Goal: Information Seeking & Learning: Check status

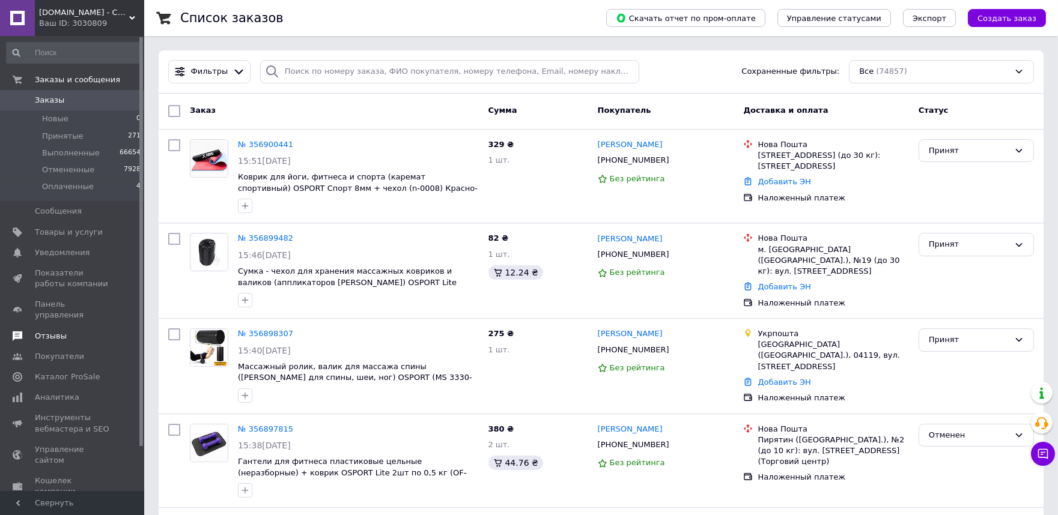
click at [73, 332] on link "Отзывы" at bounding box center [74, 336] width 148 height 20
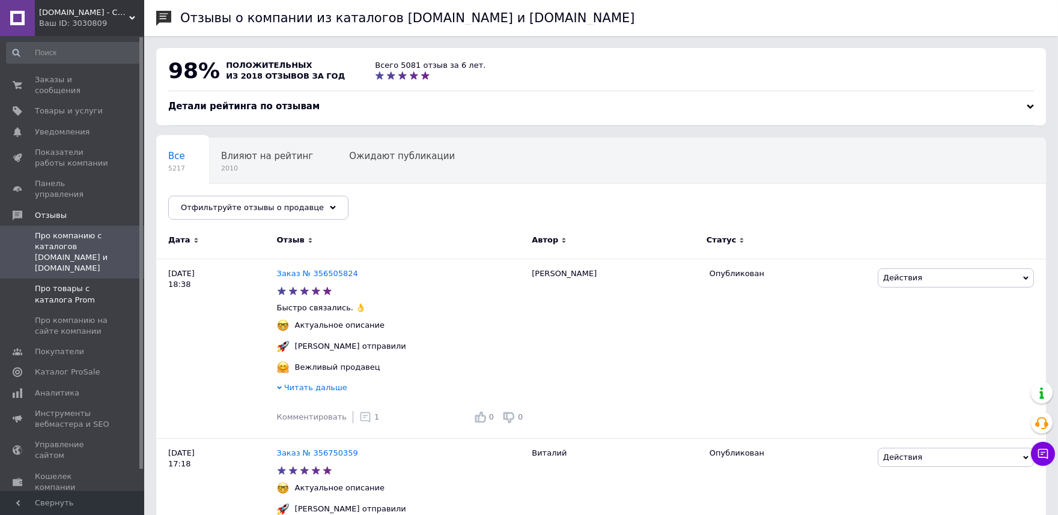
click at [84, 283] on span "Про товары с каталога Prom" at bounding box center [73, 294] width 76 height 22
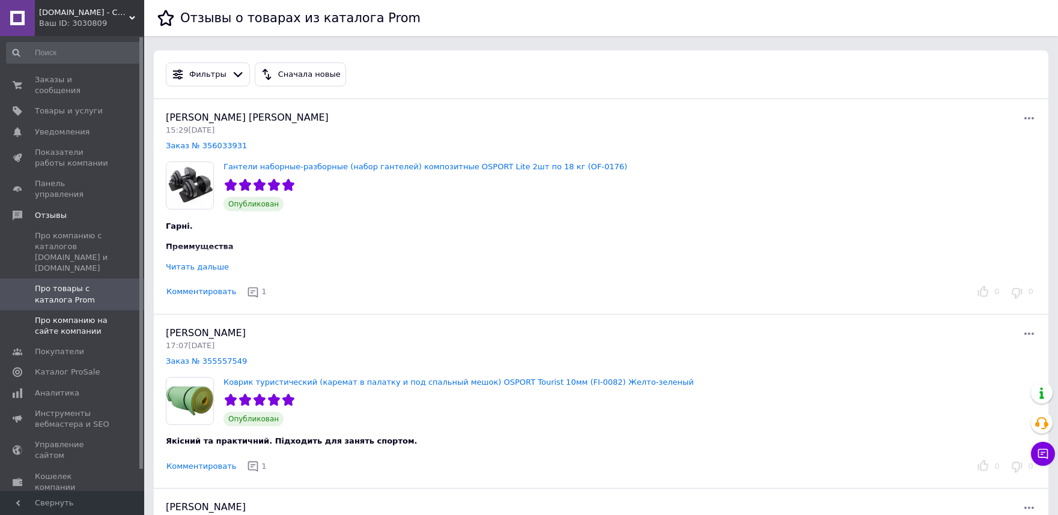
click at [61, 315] on span "Про компанию на сайте компании" at bounding box center [73, 326] width 76 height 22
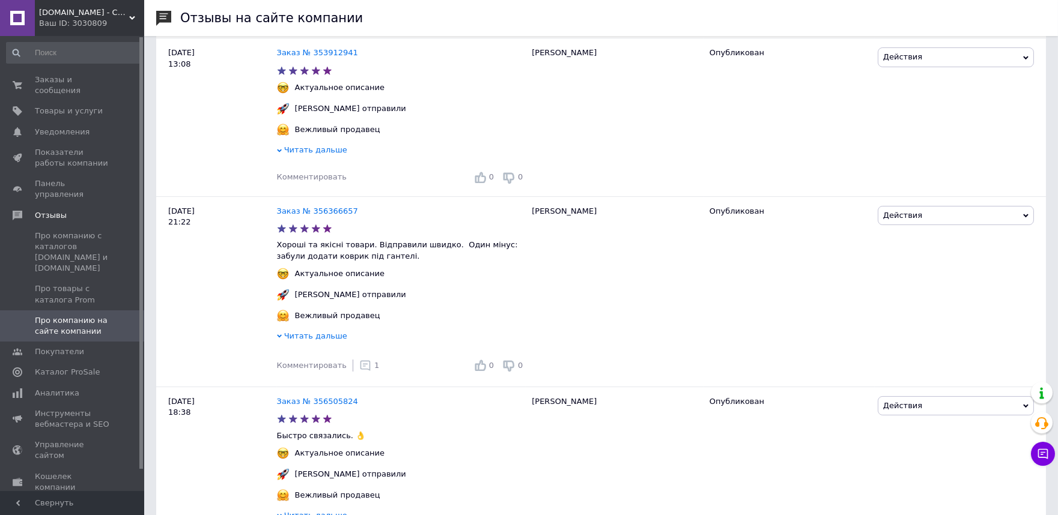
scroll to position [333, 0]
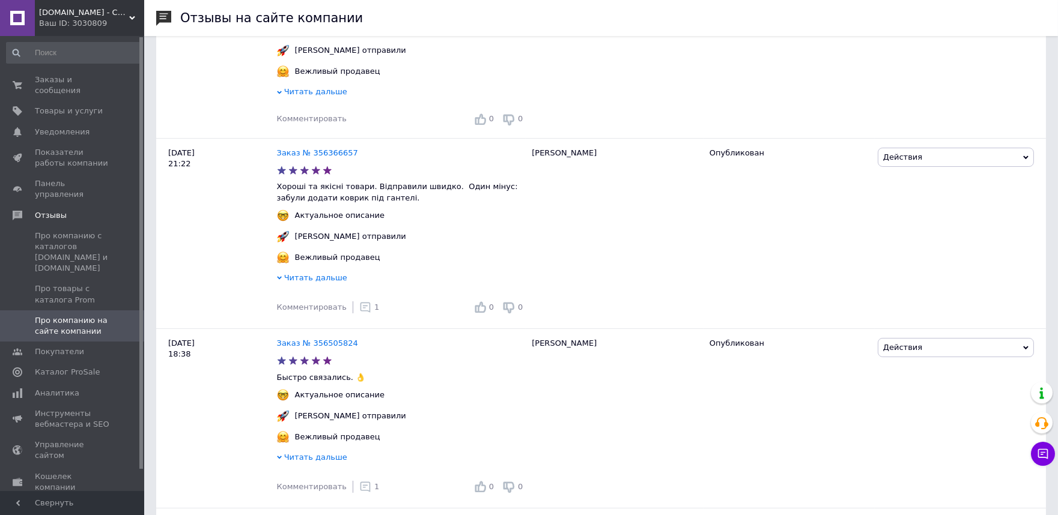
click at [81, 16] on span "SPORTOPT.ORG.UA - Спортивные товары оптом и в розницу" at bounding box center [84, 12] width 90 height 11
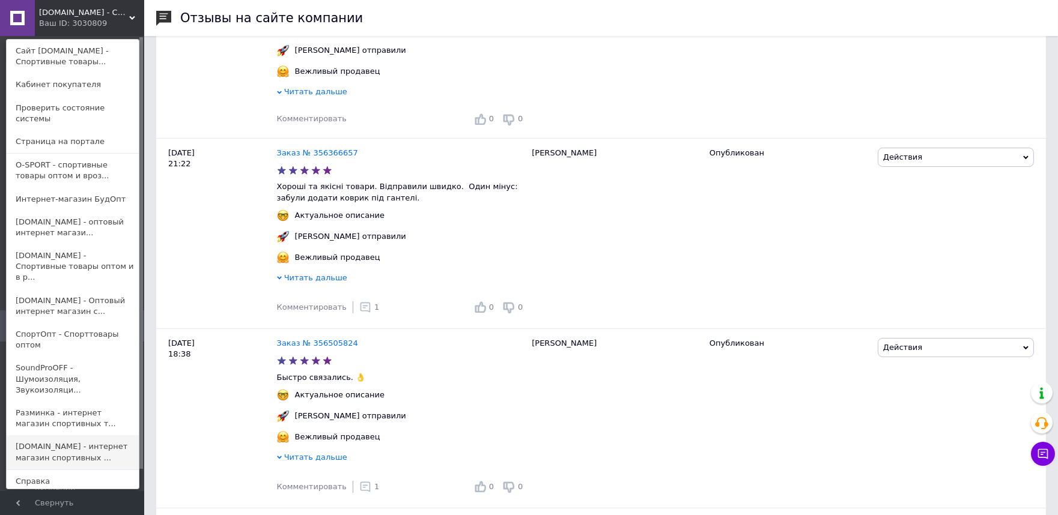
click at [68, 435] on link "[DOMAIN_NAME] - интернет магазин спортивных ..." at bounding box center [73, 452] width 132 height 34
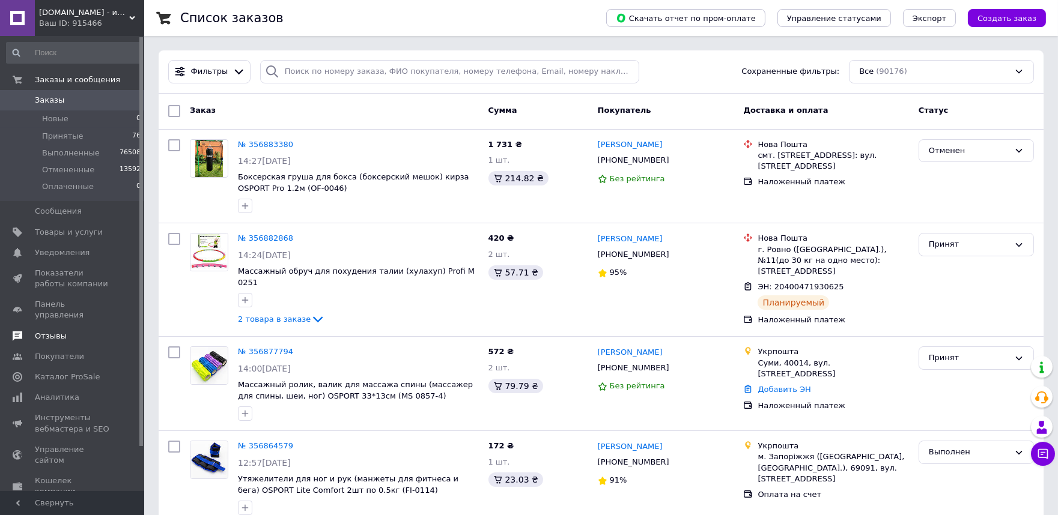
click at [71, 331] on span "Отзывы" at bounding box center [73, 336] width 76 height 11
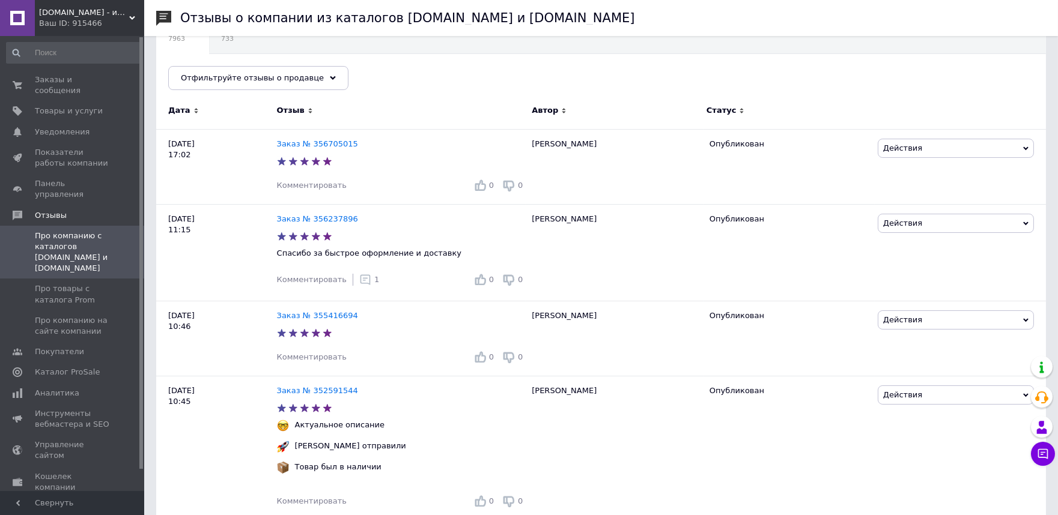
scroll to position [133, 0]
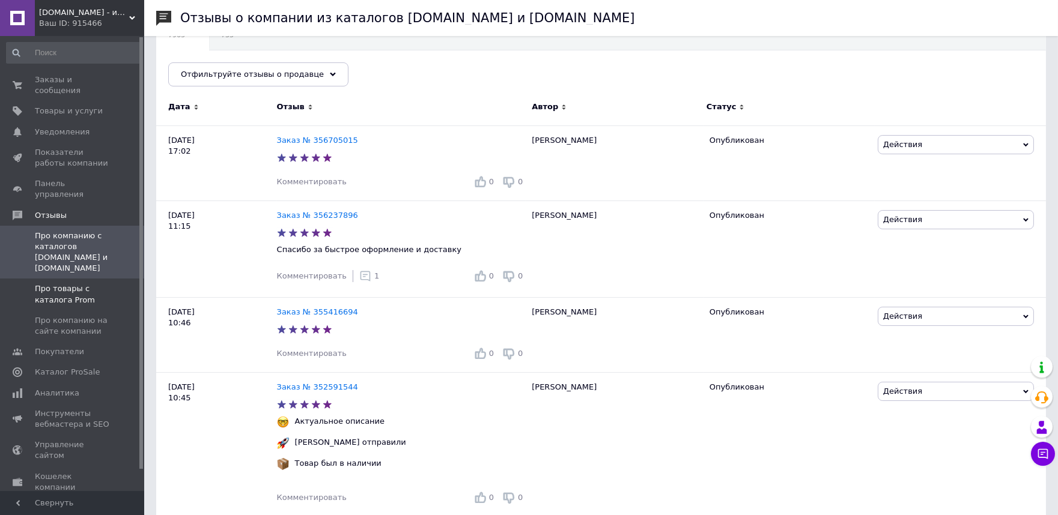
click at [80, 283] on span "Про товары с каталога Prom" at bounding box center [73, 294] width 76 height 22
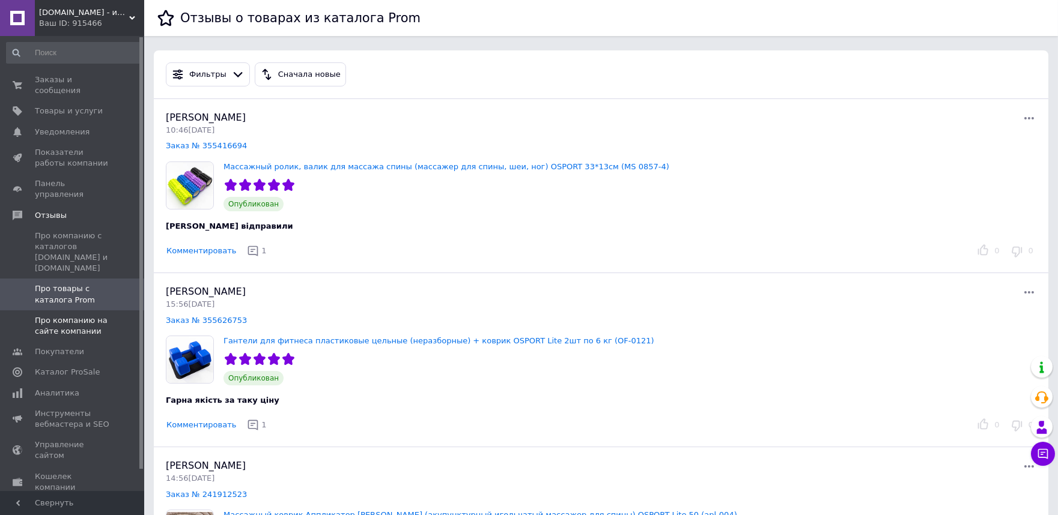
click at [74, 315] on span "Про компанию на сайте компании" at bounding box center [73, 326] width 76 height 22
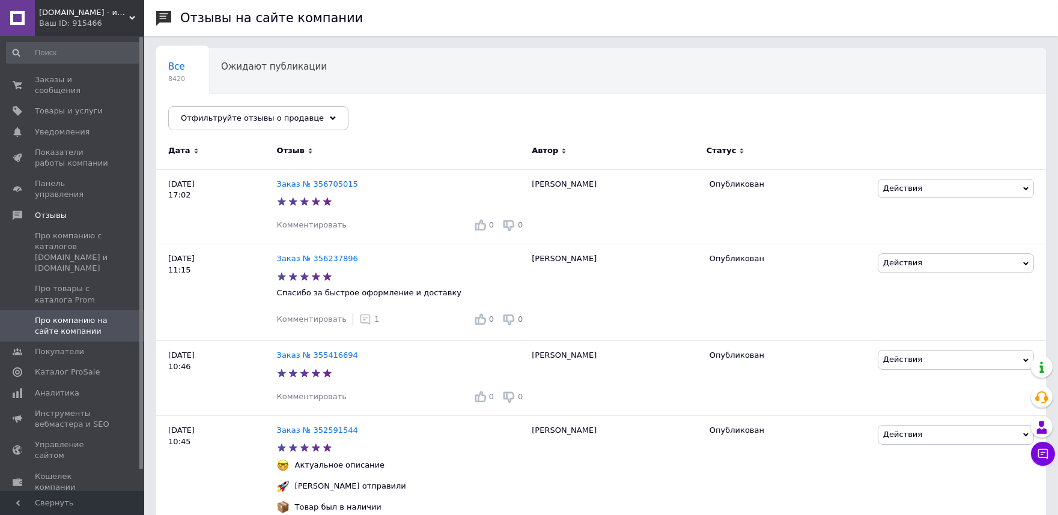
click at [88, 23] on div "Ваш ID: 915466" at bounding box center [91, 23] width 105 height 11
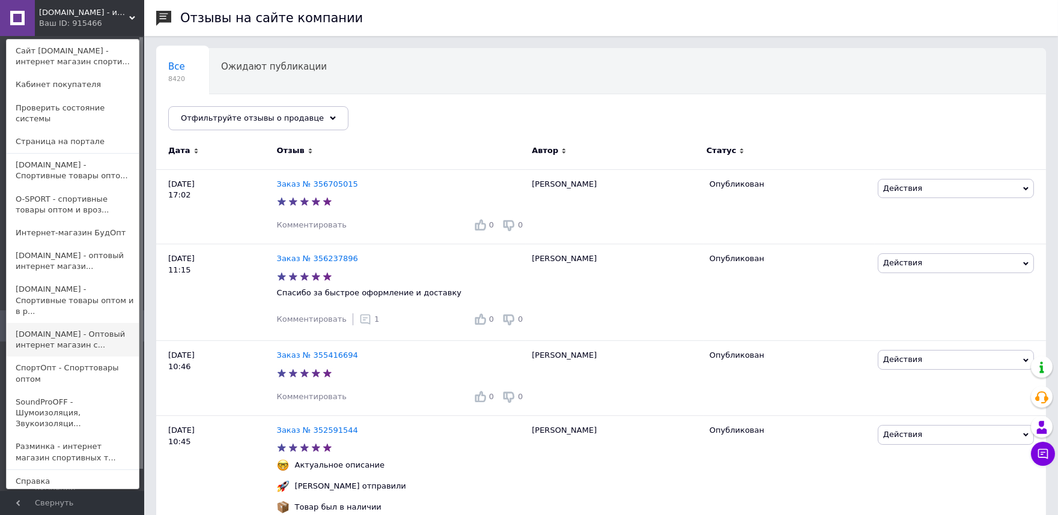
click at [74, 323] on link "Sklad24.org - Оптовый интернет магазин с..." at bounding box center [73, 340] width 132 height 34
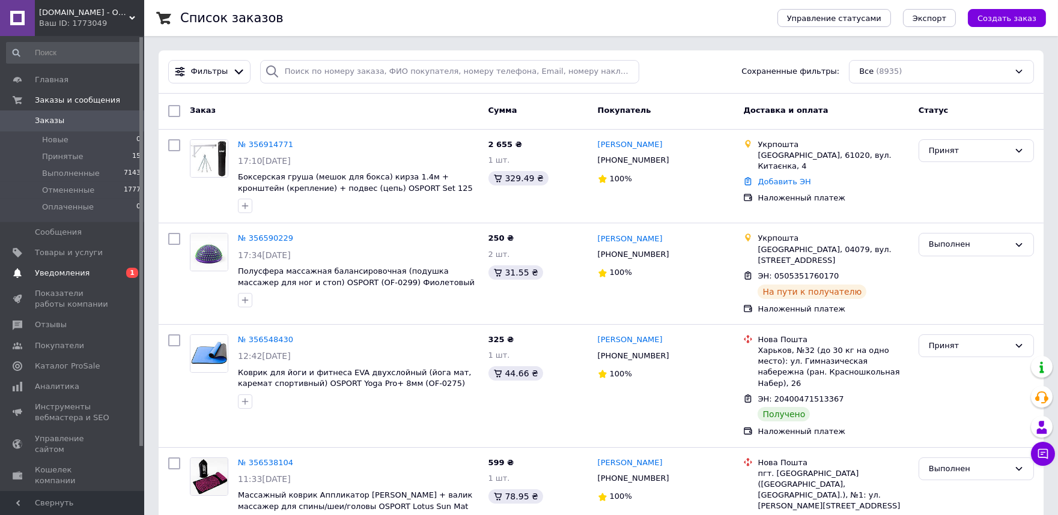
click at [67, 268] on span "Уведомления" at bounding box center [62, 273] width 55 height 11
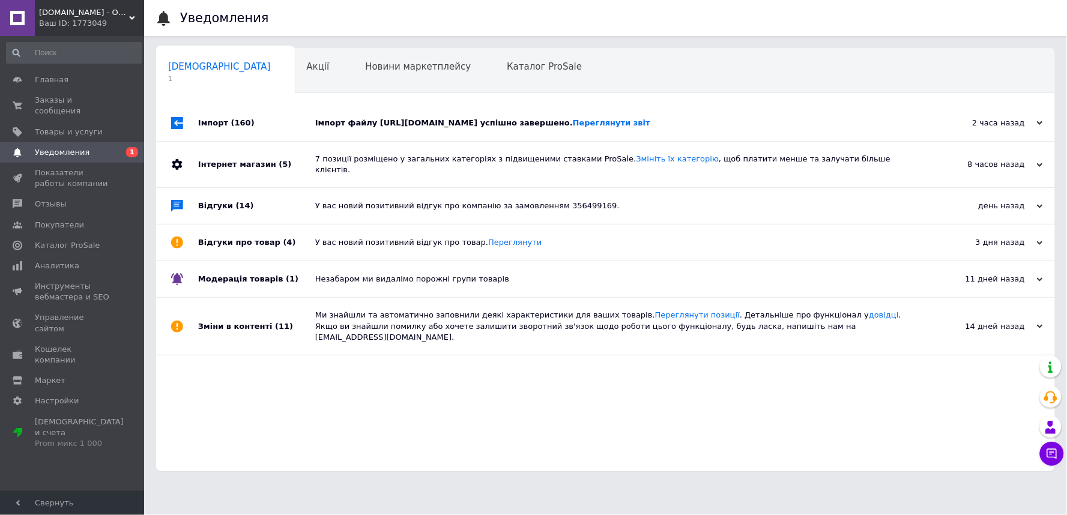
click at [408, 124] on div "Імпорт файлу [URL][DOMAIN_NAME] успішно завершено. Переглянути звіт" at bounding box center [619, 123] width 608 height 11
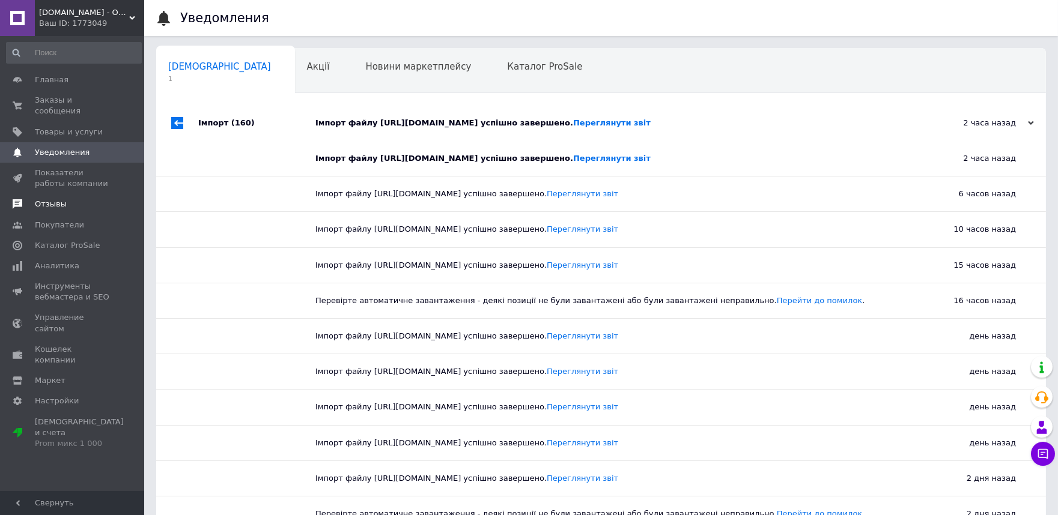
click at [58, 199] on span "Отзывы" at bounding box center [51, 204] width 32 height 11
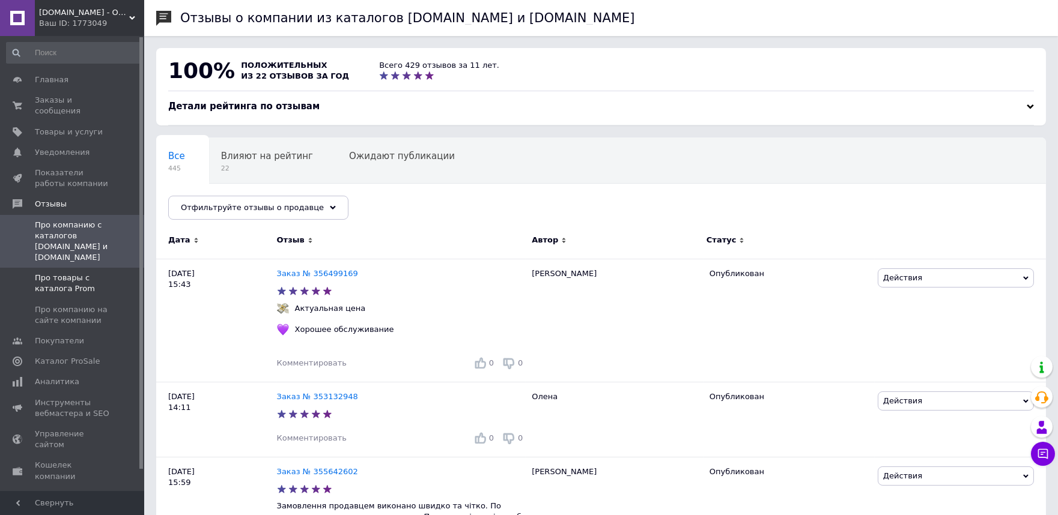
click at [72, 273] on span "Про товары с каталога Prom" at bounding box center [73, 284] width 76 height 22
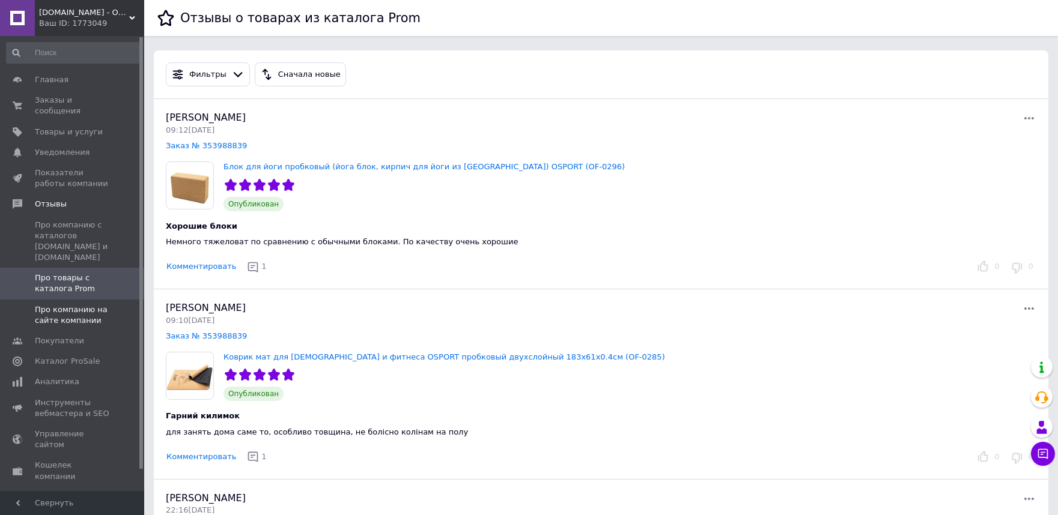
click at [86, 305] on span "Про компанию на сайте компании" at bounding box center [73, 316] width 76 height 22
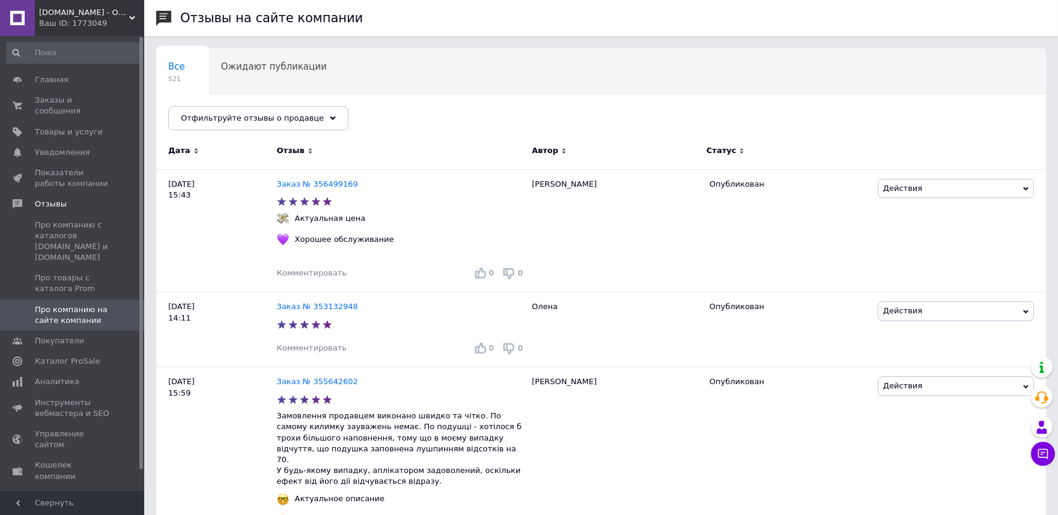
click at [70, 14] on span "[DOMAIN_NAME] - Оптовый интернет магазин склад" at bounding box center [84, 12] width 90 height 11
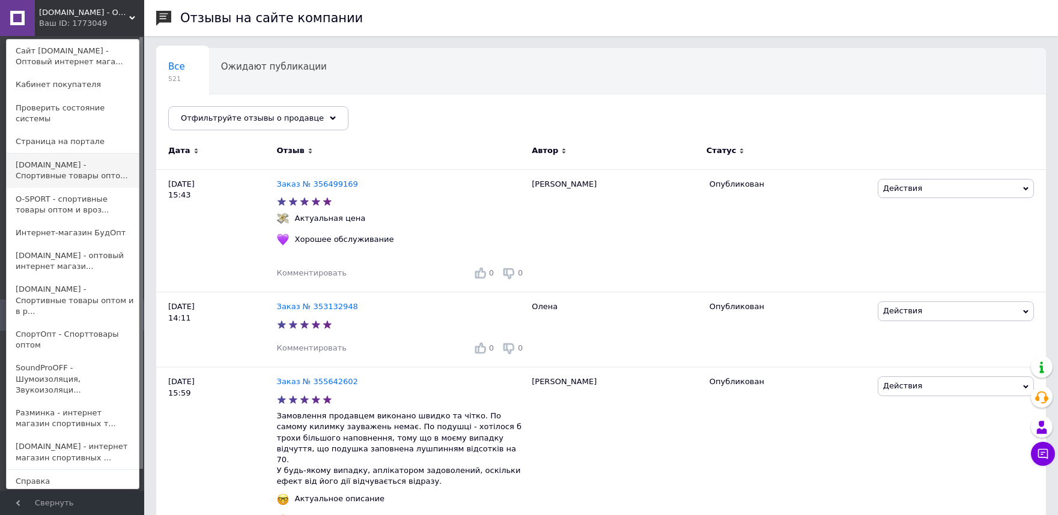
click at [57, 163] on link "[DOMAIN_NAME] - Спортивные товары опто..." at bounding box center [73, 171] width 132 height 34
